Goal: Information Seeking & Learning: Learn about a topic

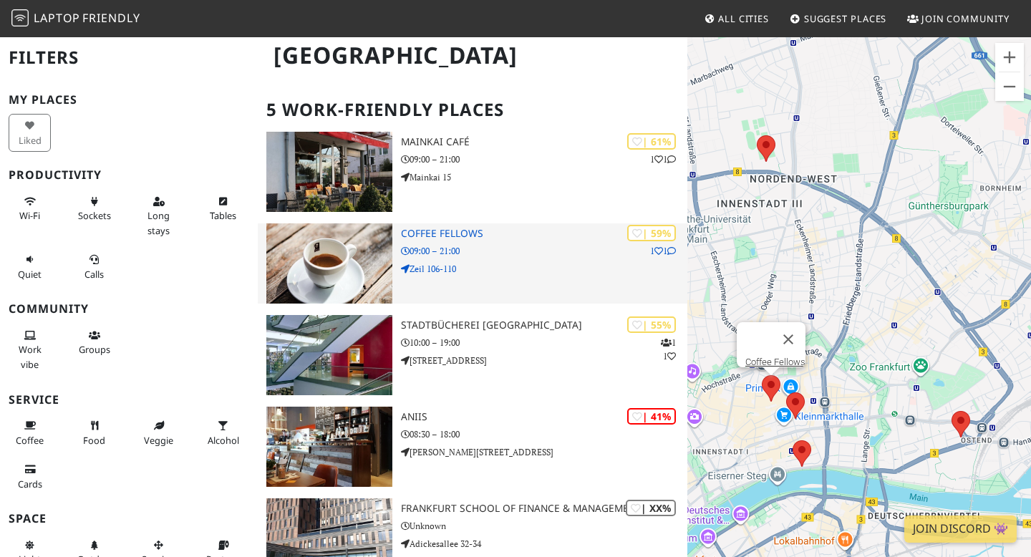
scroll to position [84, 0]
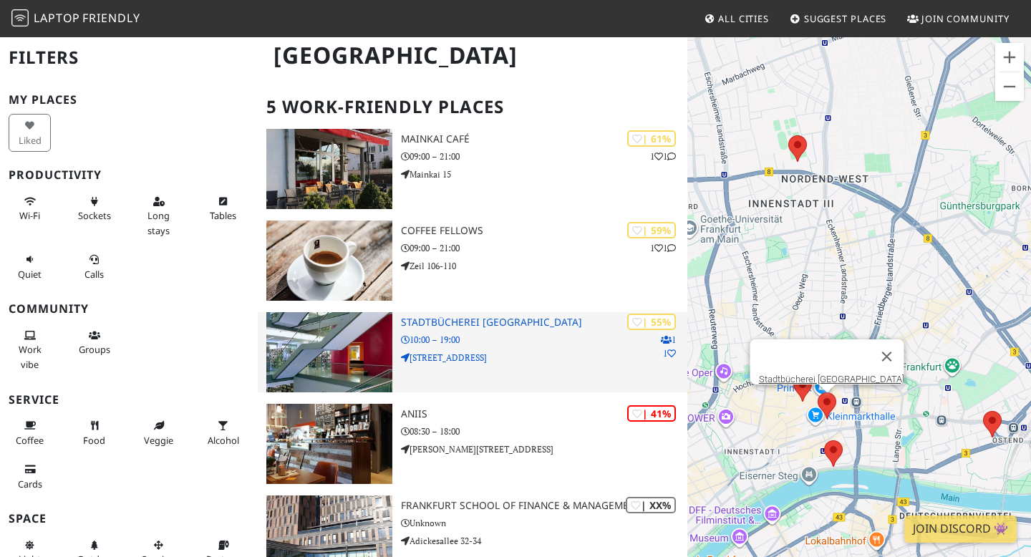
click at [520, 321] on h3 "Stadtbücherei [GEOGRAPHIC_DATA]" at bounding box center [544, 322] width 286 height 12
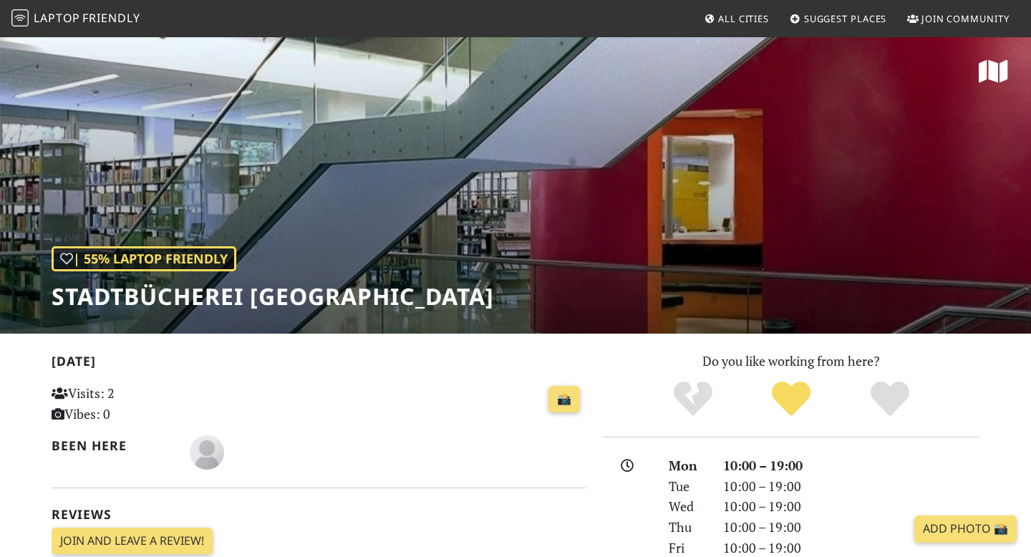
drag, startPoint x: 56, startPoint y: 301, endPoint x: 674, endPoint y: 306, distance: 618.6
click at [674, 310] on div "| 55% Laptop Friendly Stadtbücherei Frankfurt - Zentralbibliothek" at bounding box center [515, 185] width 1031 height 298
copy h1 "Stadtbücherei [GEOGRAPHIC_DATA]"
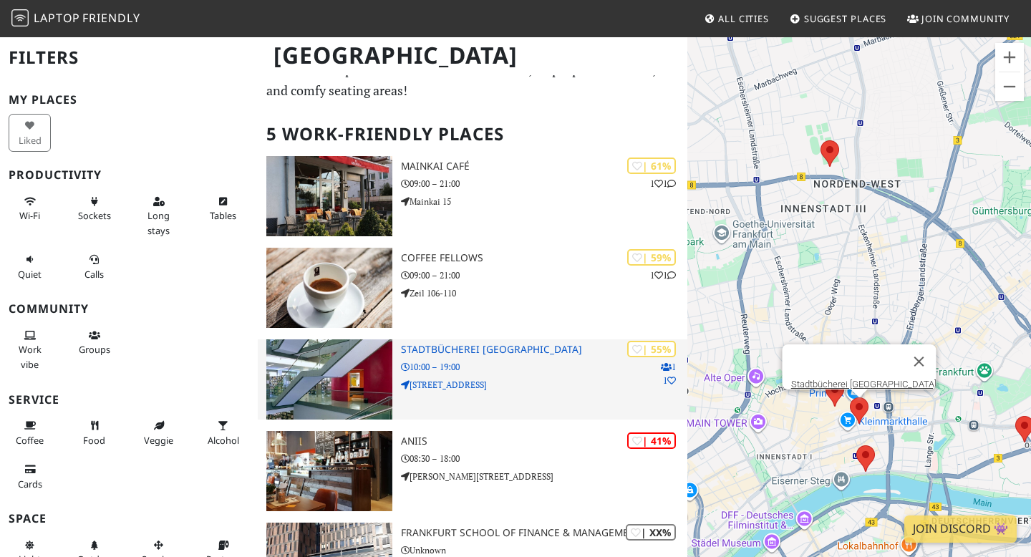
scroll to position [40, 0]
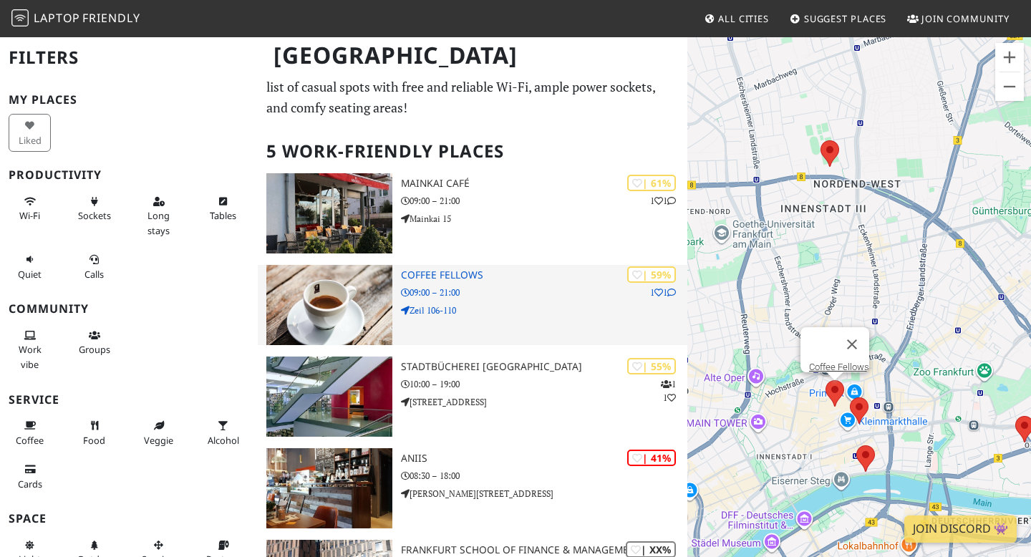
click at [441, 275] on h3 "Coffee Fellows" at bounding box center [544, 275] width 286 height 12
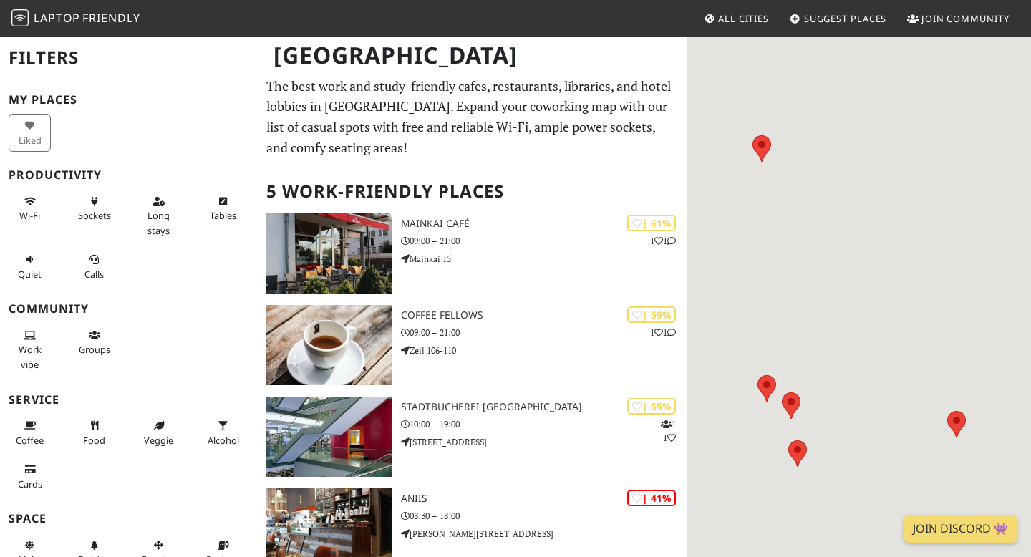
scroll to position [40, 0]
